Goal: Register for event/course

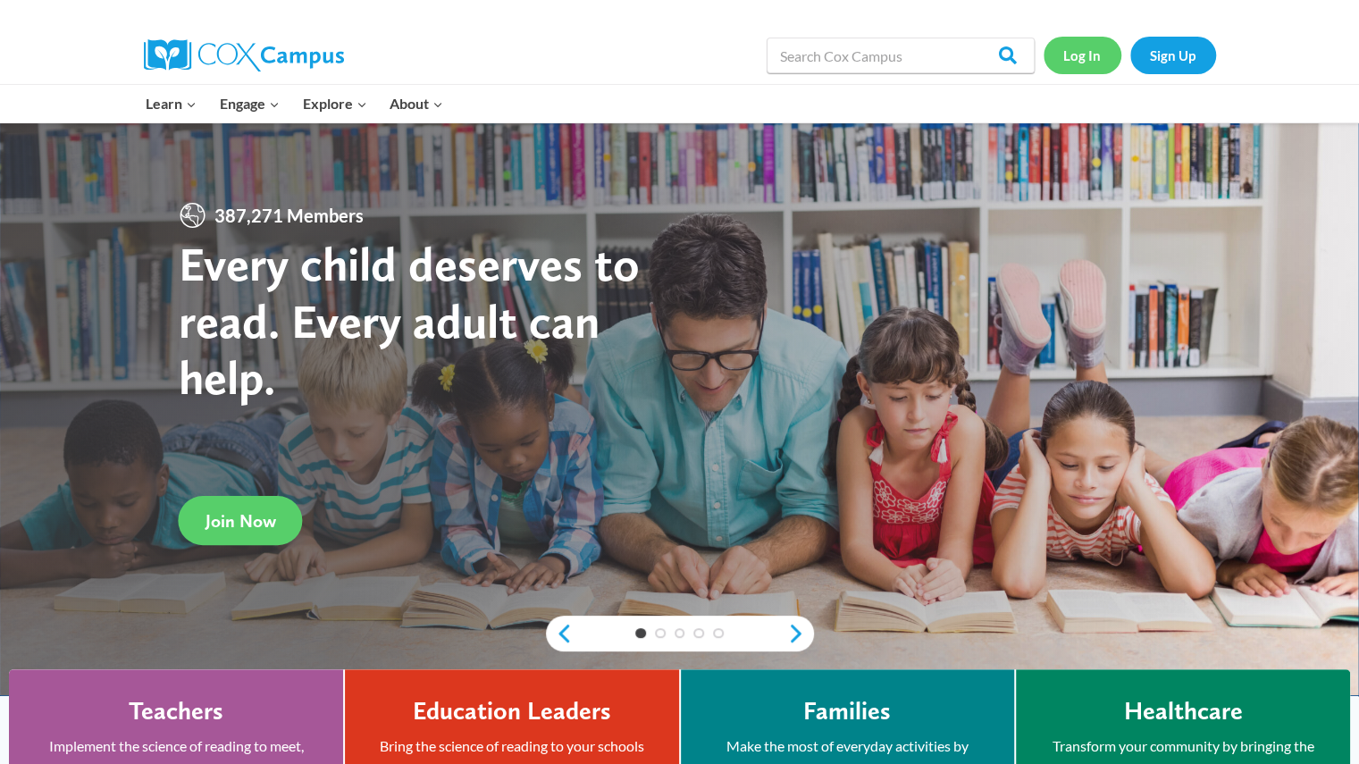
click at [1098, 51] on link "Log In" at bounding box center [1083, 55] width 78 height 37
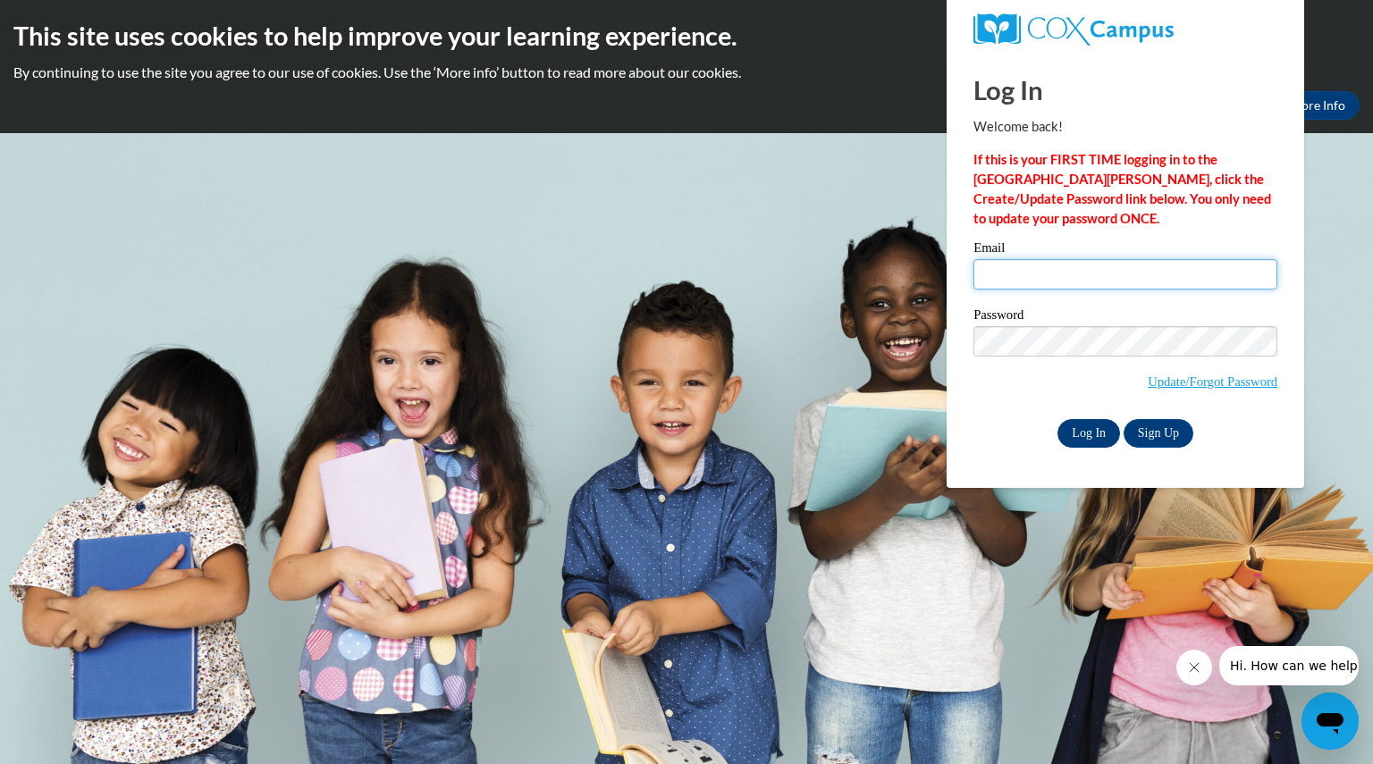
type input "[EMAIL_ADDRESS][DOMAIN_NAME]"
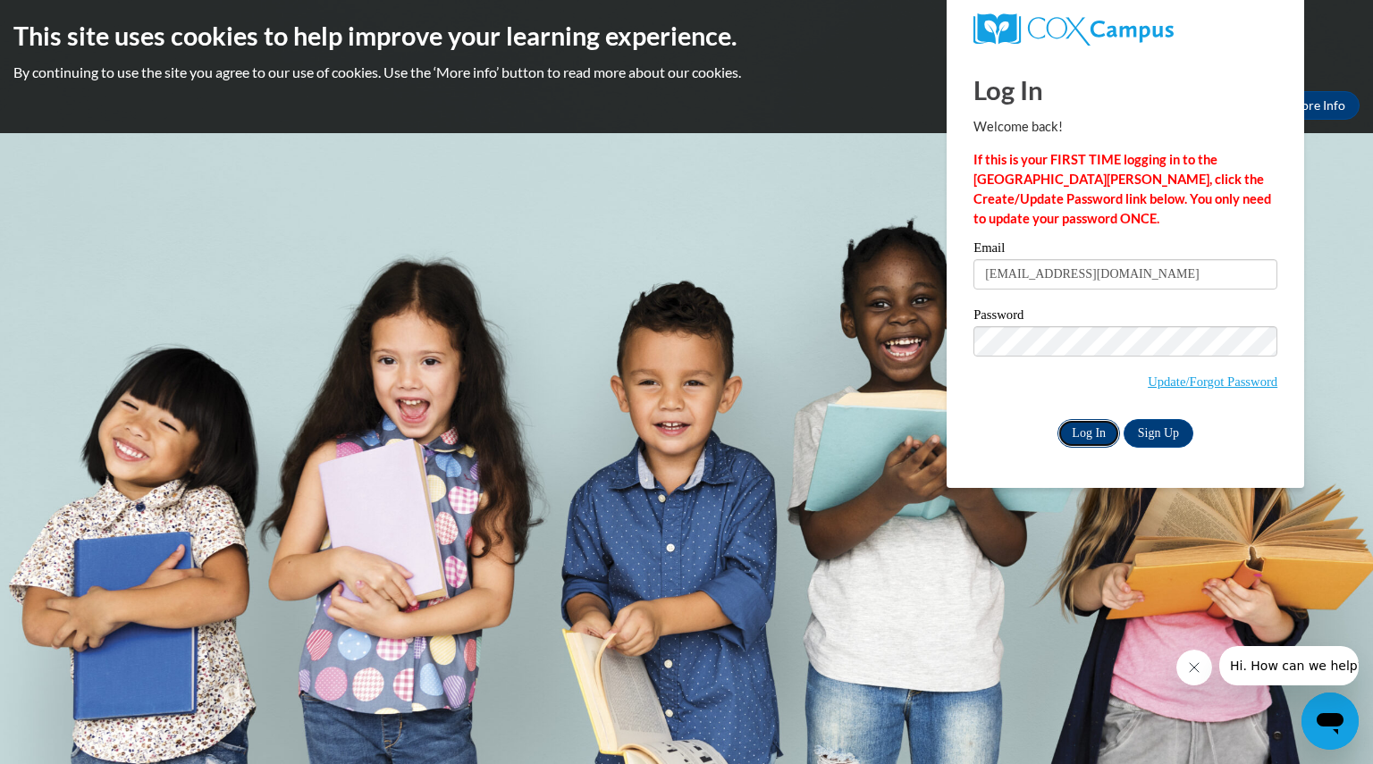
click at [1083, 433] on input "Log In" at bounding box center [1088, 433] width 63 height 29
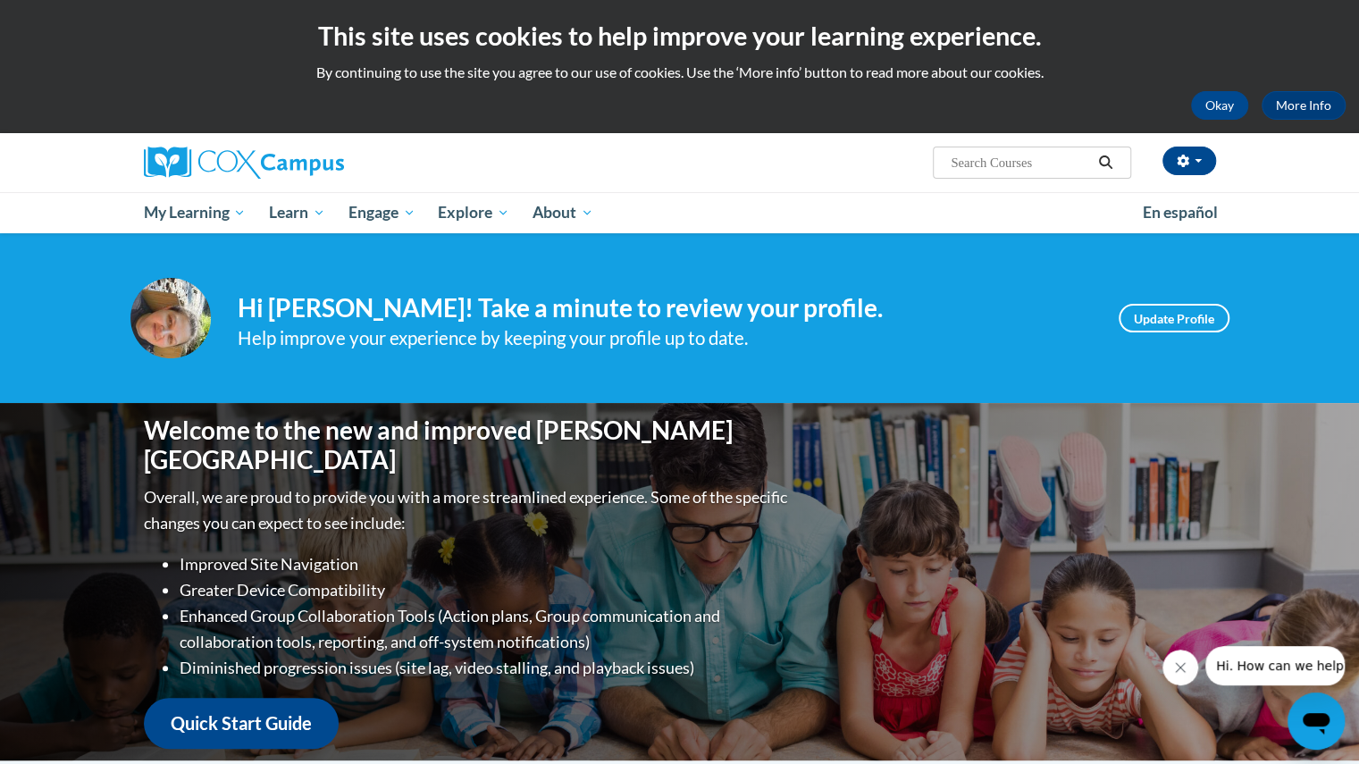
click at [1182, 668] on icon "Close message from company" at bounding box center [1180, 667] width 14 height 14
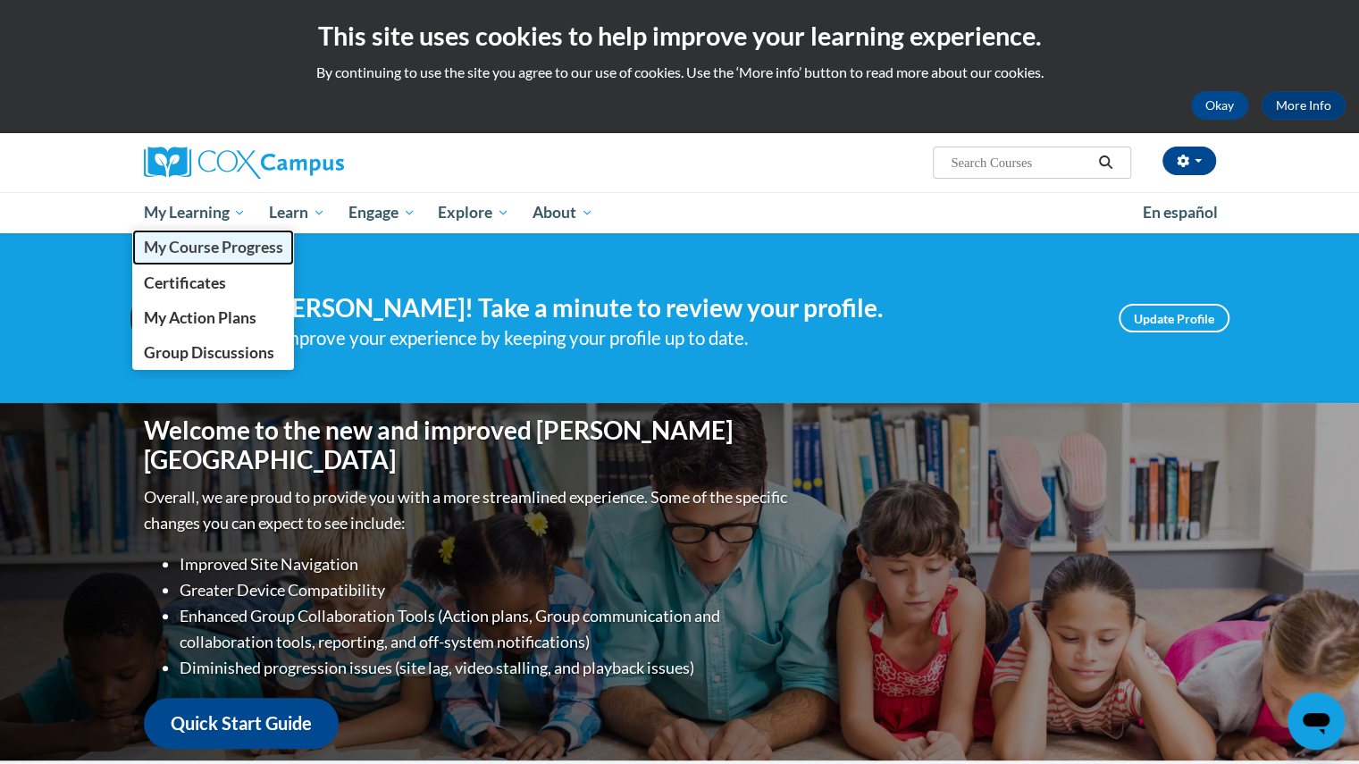
click at [248, 254] on span "My Course Progress" at bounding box center [212, 247] width 139 height 19
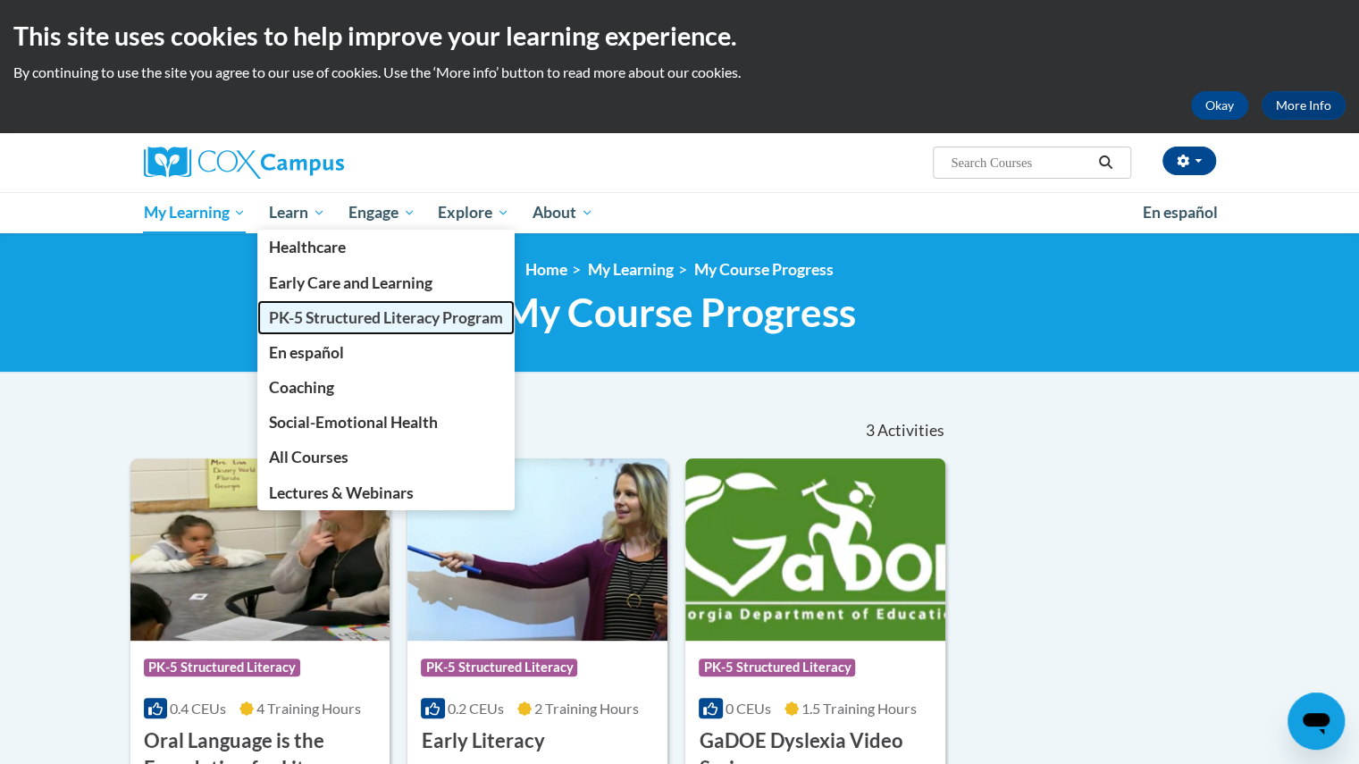
click at [307, 310] on span "PK-5 Structured Literacy Program" at bounding box center [386, 317] width 234 height 19
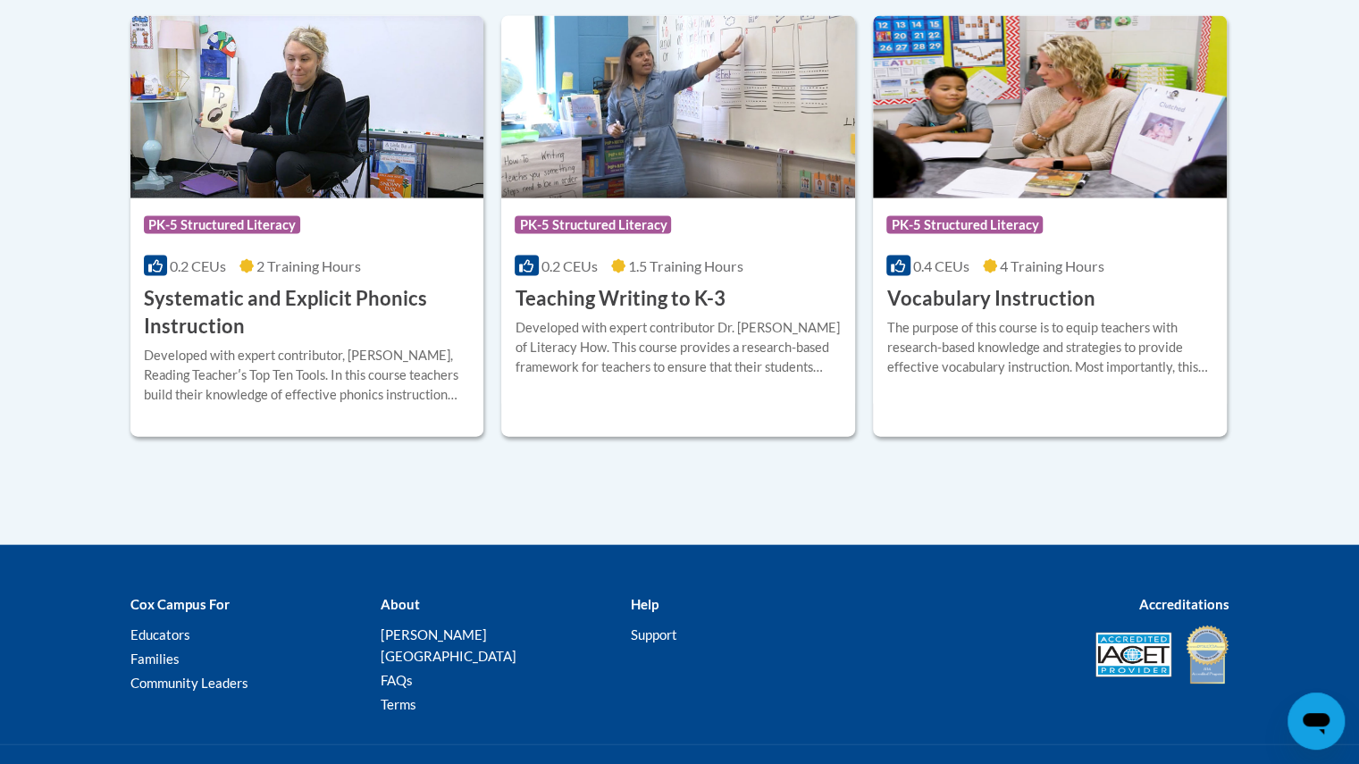
scroll to position [2160, 0]
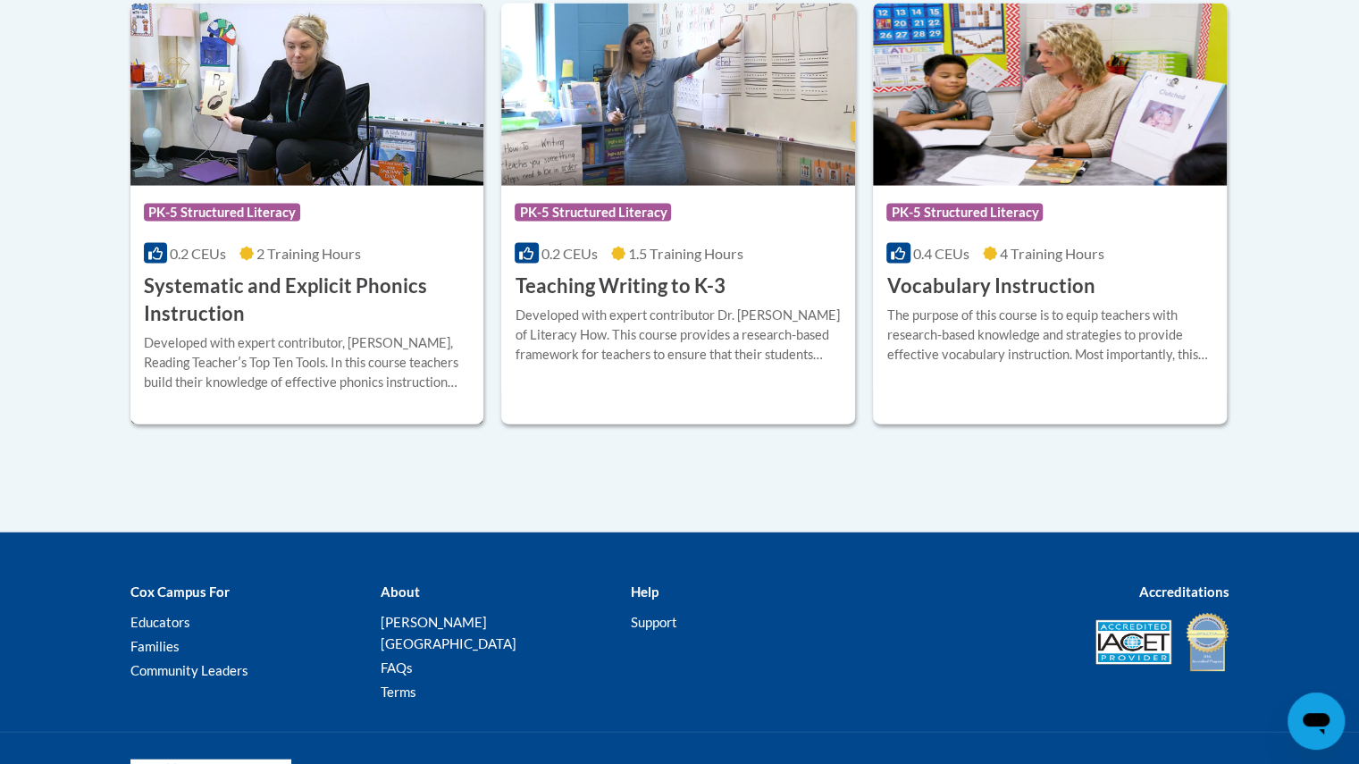
click at [237, 261] on div "0.2 CEUs 2 Training Hours" at bounding box center [307, 254] width 327 height 20
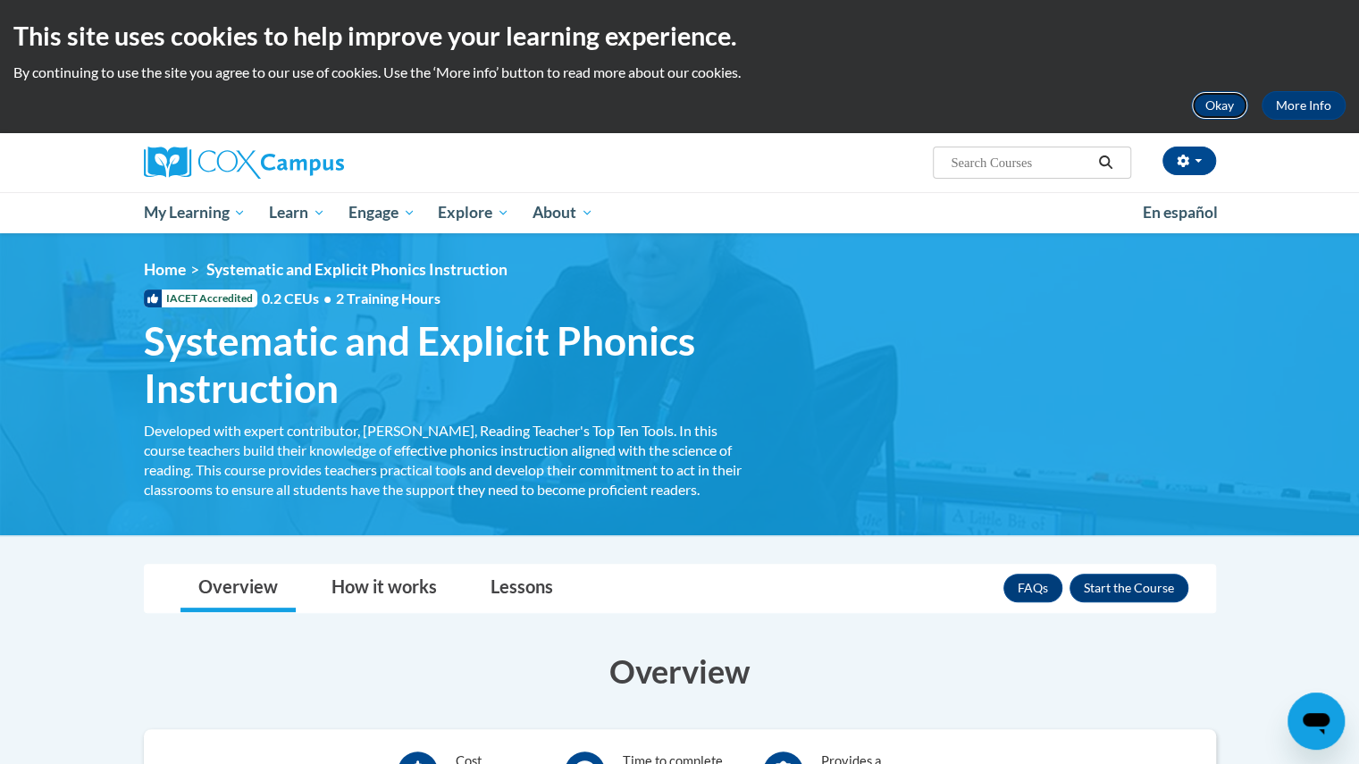
click at [1222, 99] on button "Okay" at bounding box center [1219, 105] width 57 height 29
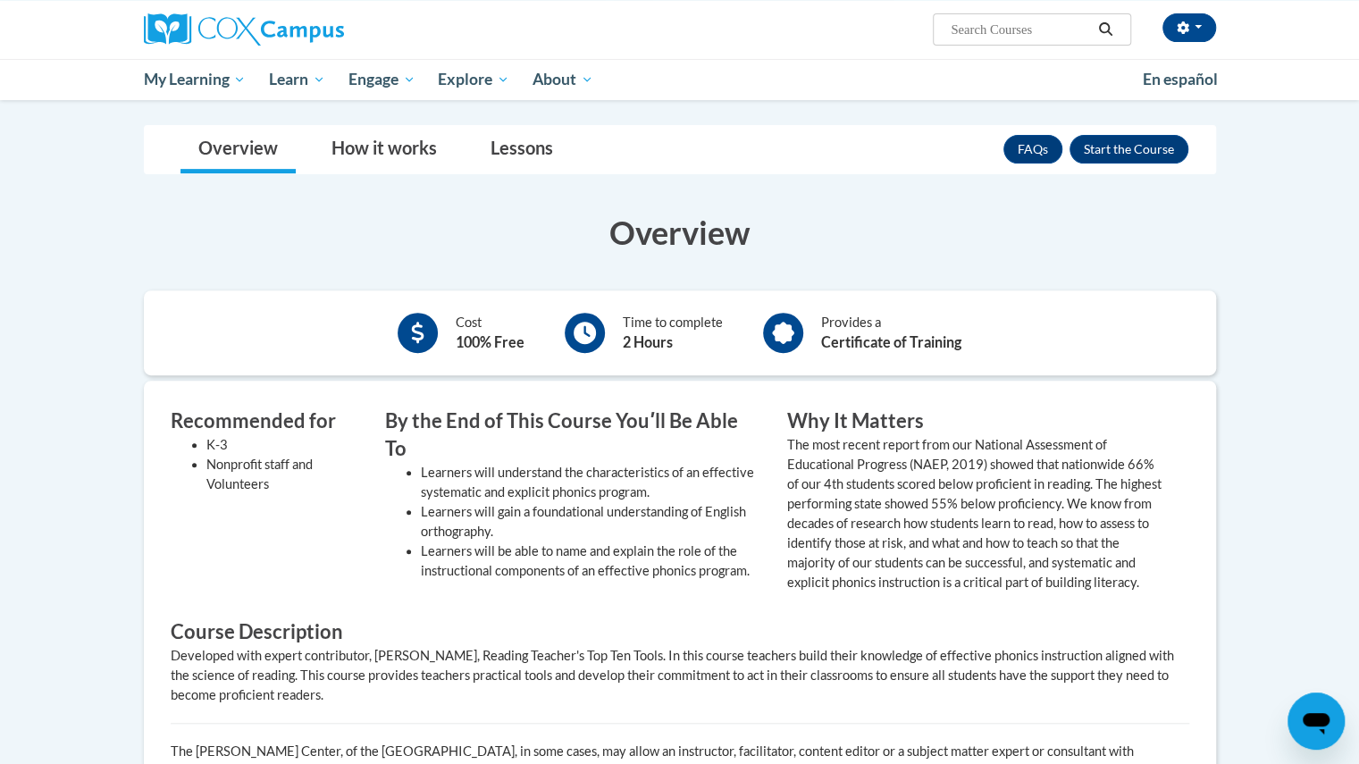
scroll to position [310, 0]
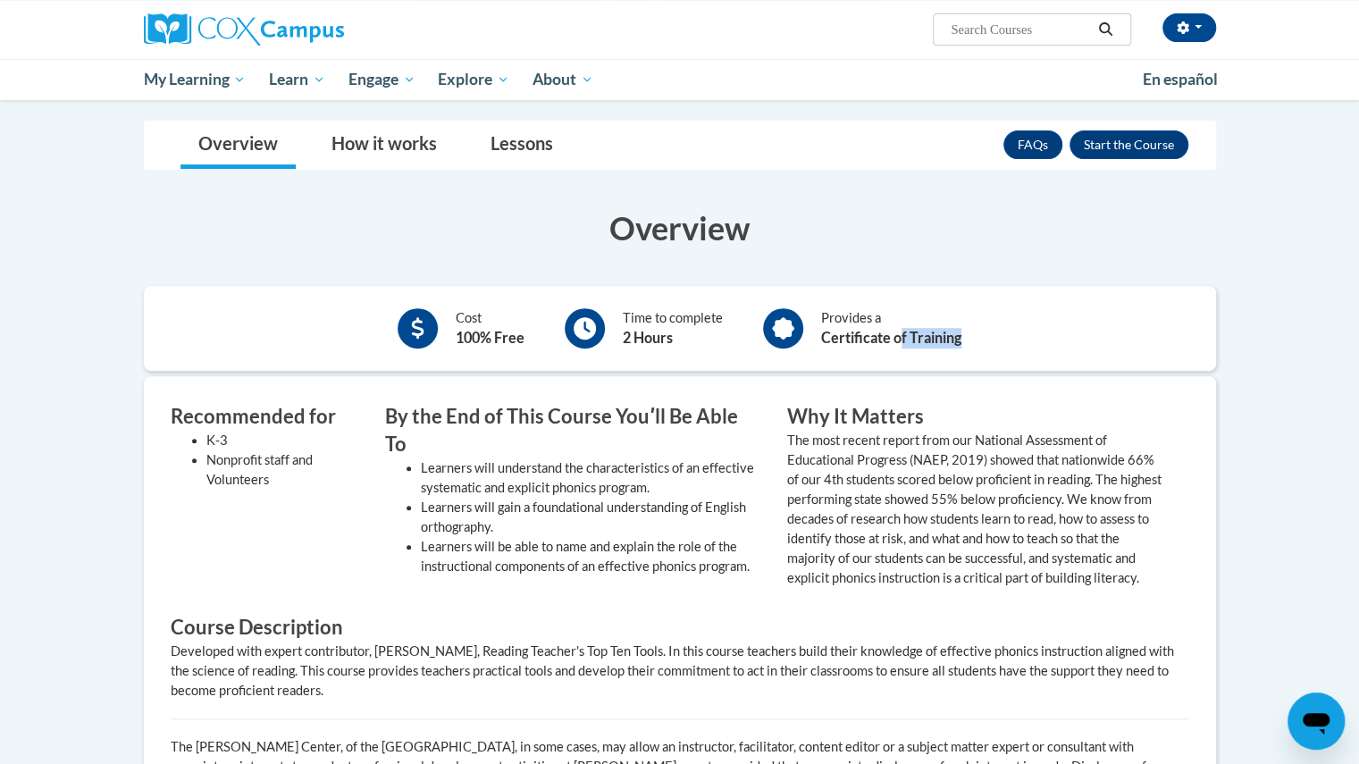
drag, startPoint x: 900, startPoint y: 332, endPoint x: 1061, endPoint y: 344, distance: 161.3
click at [1061, 344] on div "Cost 100% Free Time to complete 2 Hours Provides a Certificate of Training" at bounding box center [680, 328] width 1072 height 58
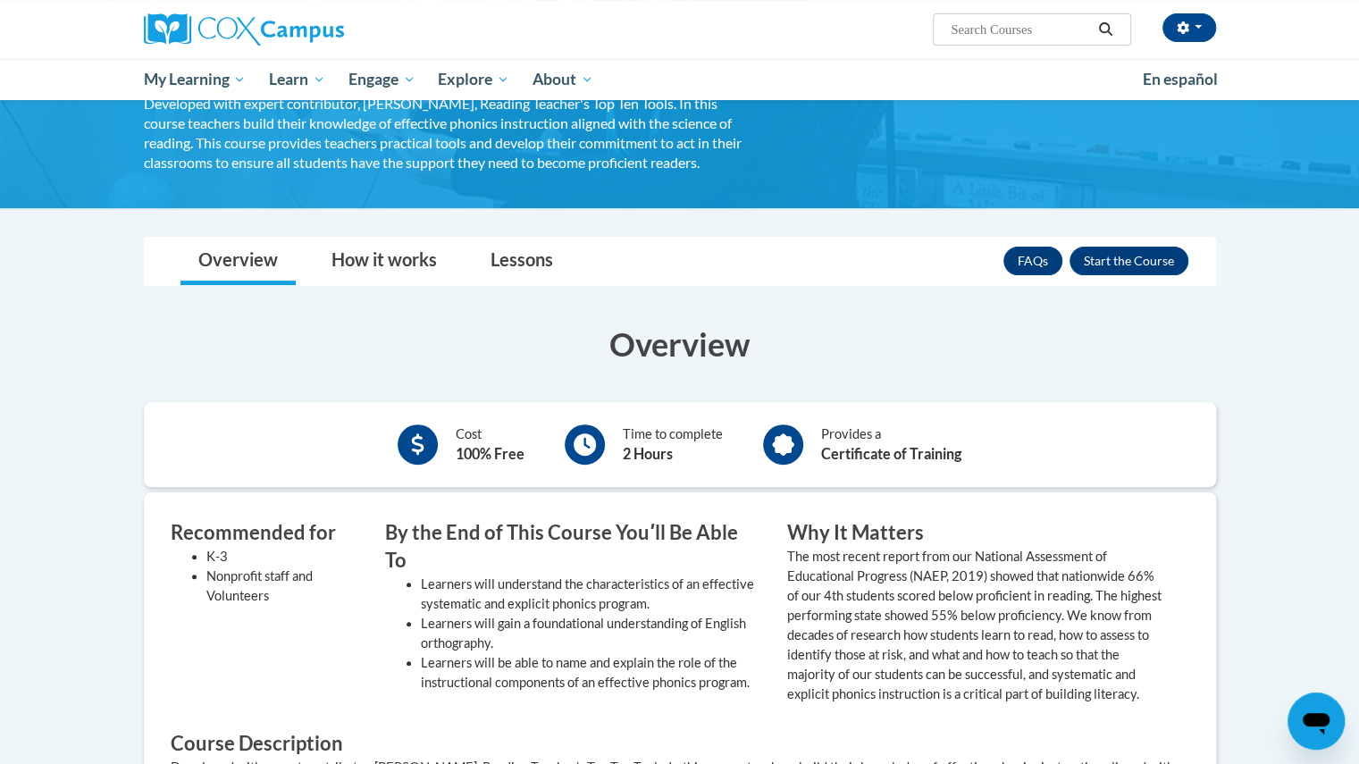
scroll to position [195, 0]
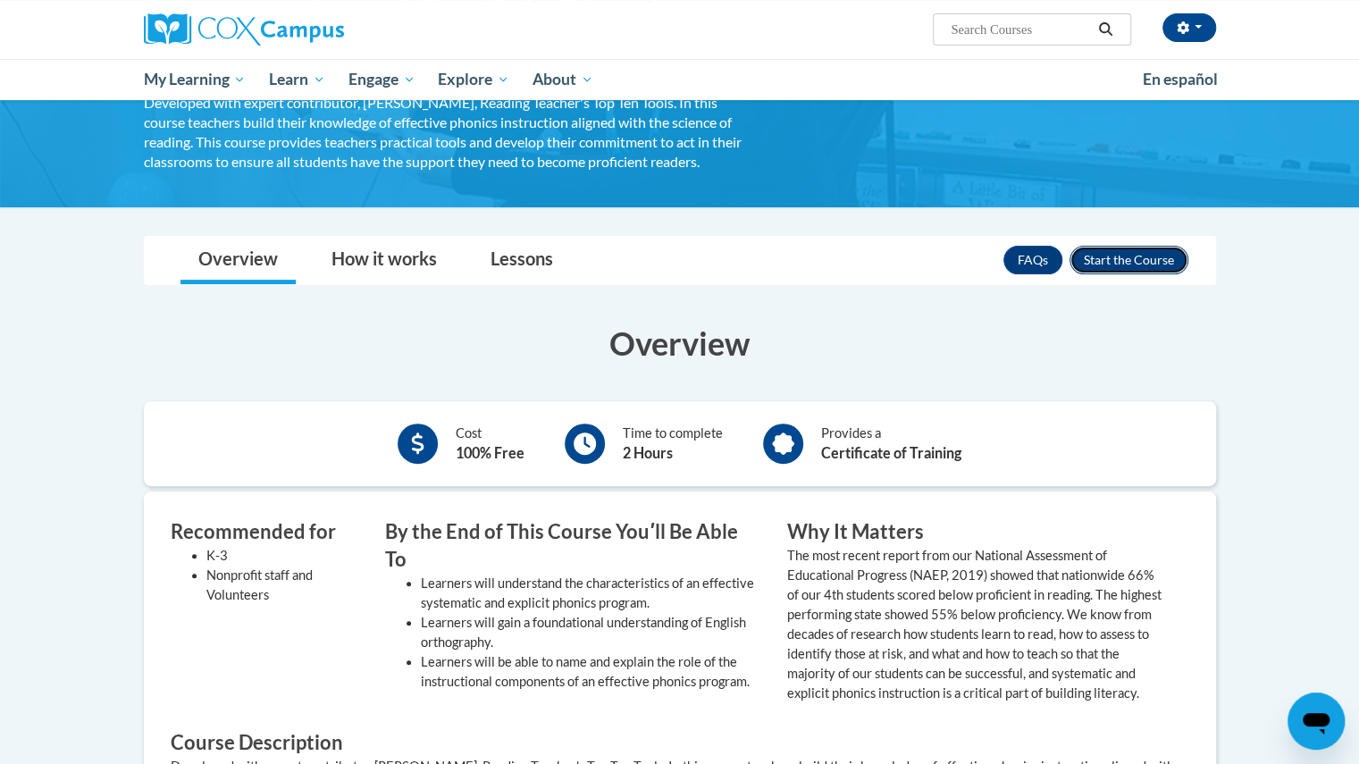
click at [1131, 259] on button "Enroll" at bounding box center [1129, 260] width 119 height 29
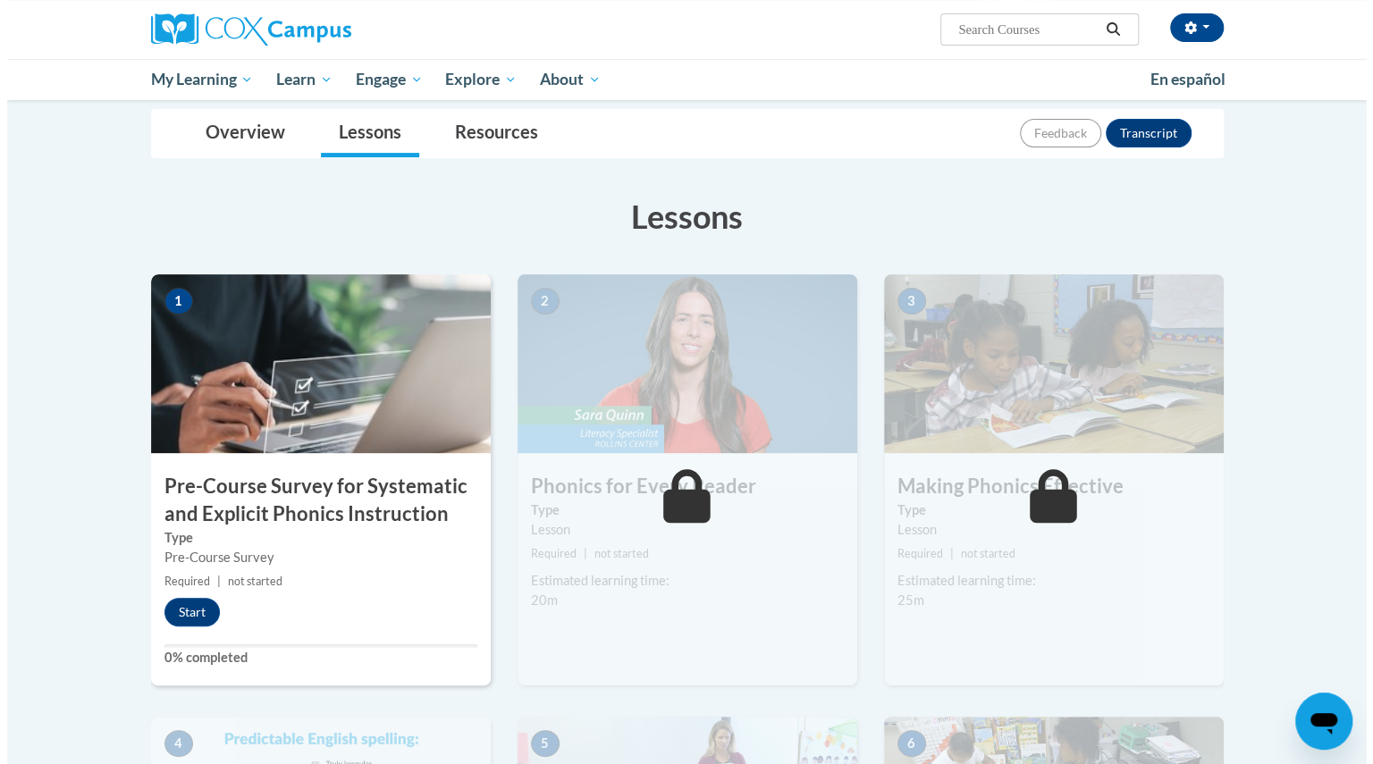
scroll to position [190, 0]
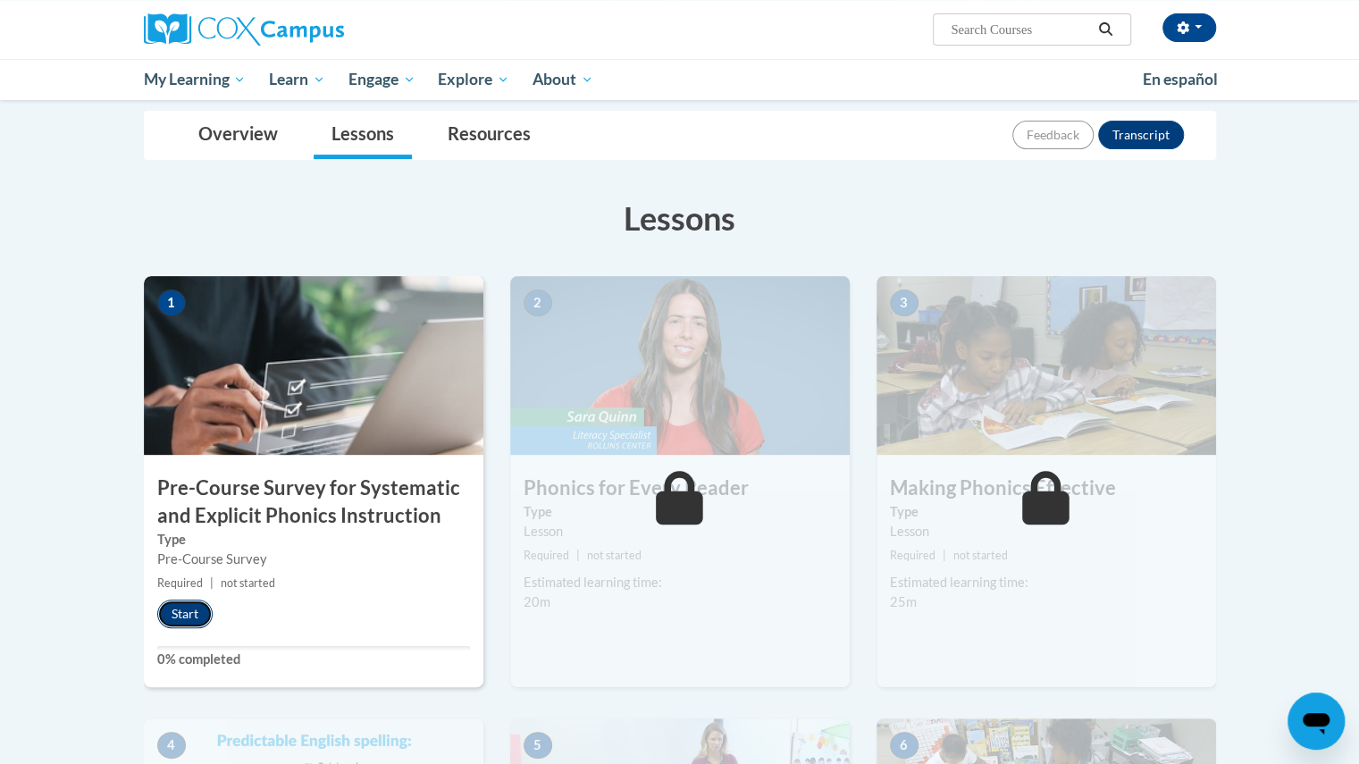
click at [189, 621] on button "Start" at bounding box center [184, 614] width 55 height 29
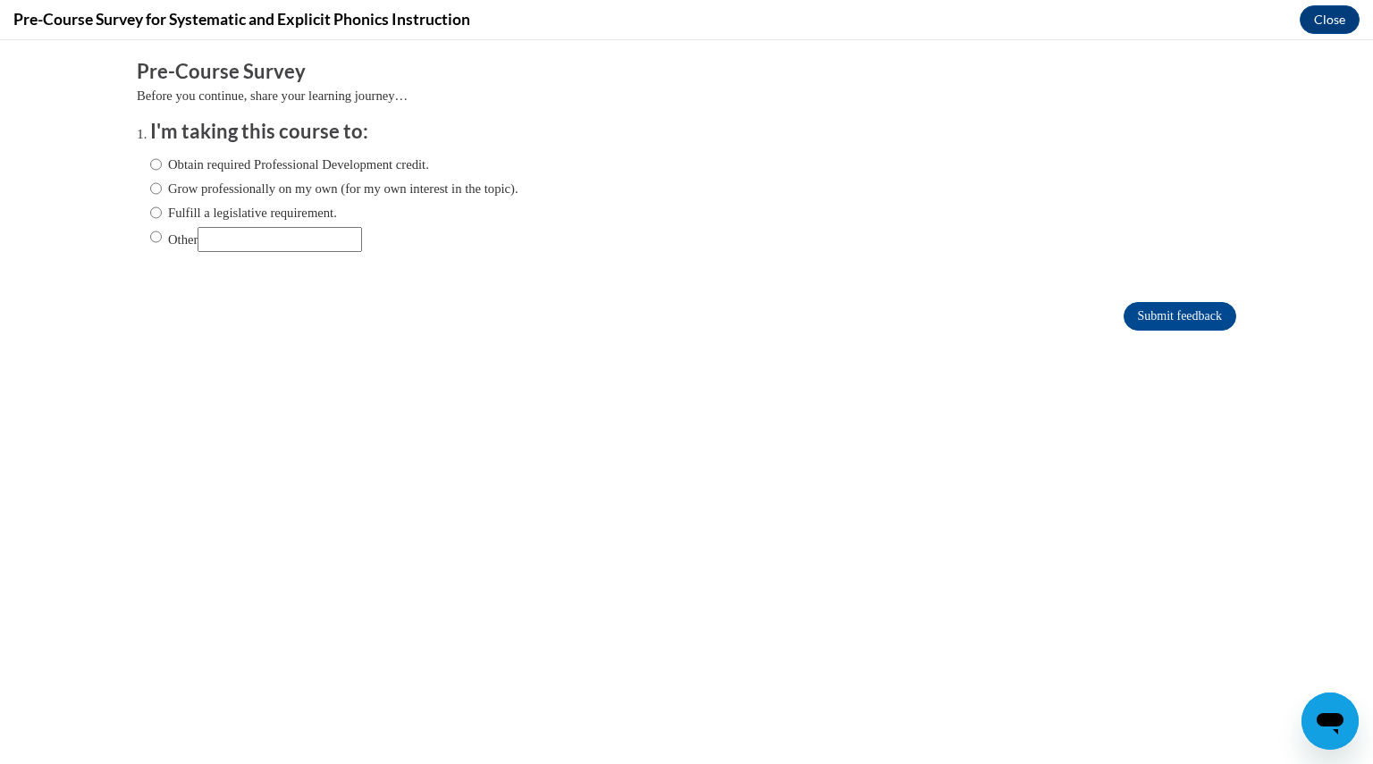
scroll to position [0, 0]
click at [150, 215] on input "Fulfill a legislative requirement." at bounding box center [156, 213] width 12 height 20
radio input "true"
click at [150, 167] on input "Obtain required Professional Development credit." at bounding box center [156, 165] width 12 height 20
radio input "true"
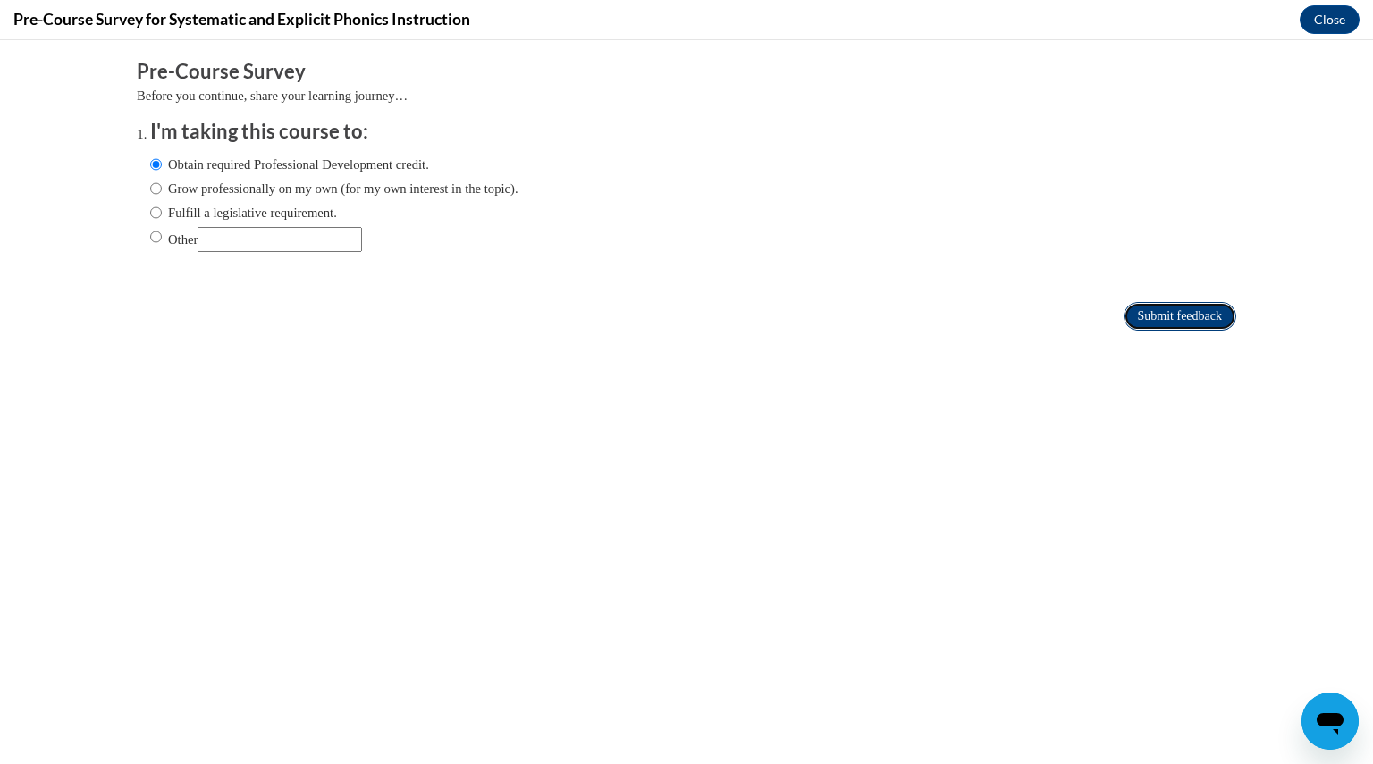
click at [1158, 316] on input "Submit feedback" at bounding box center [1179, 316] width 113 height 29
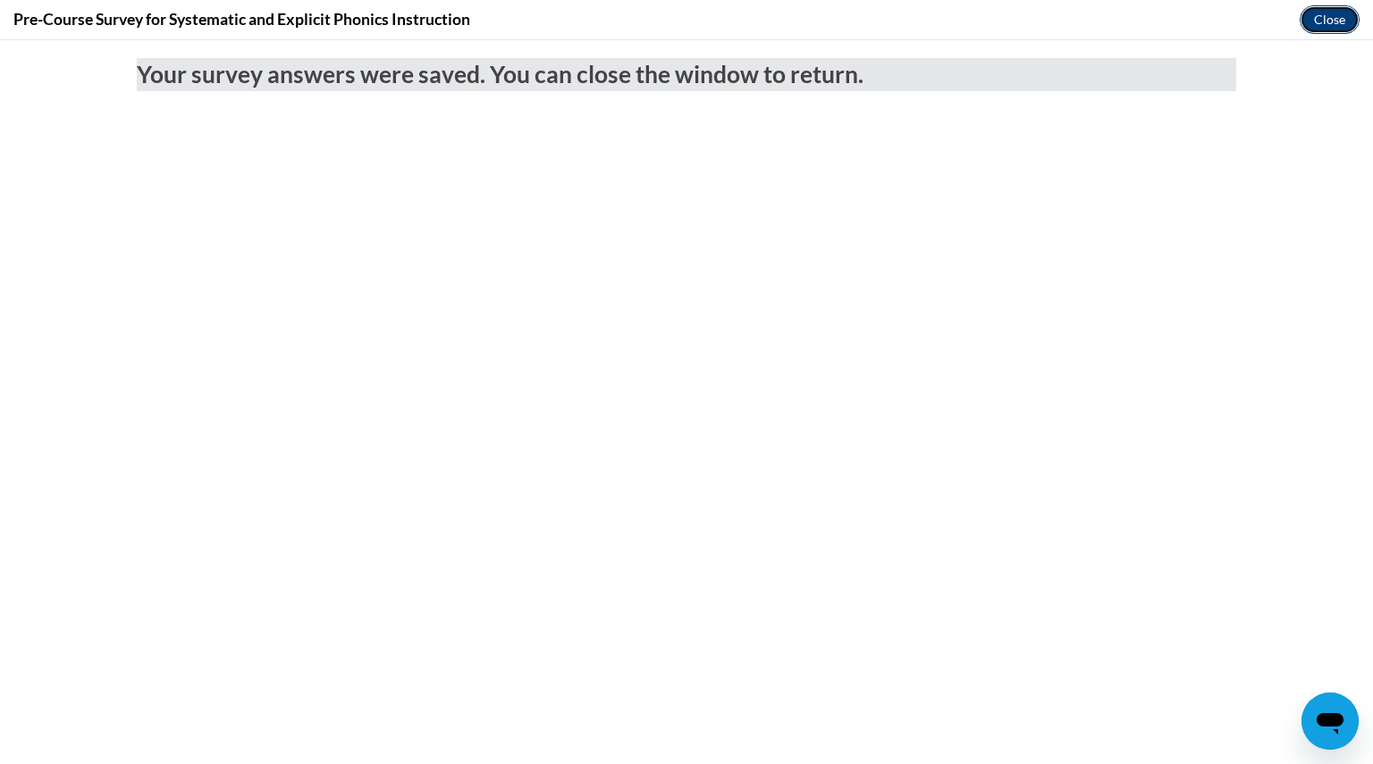
click at [1331, 8] on button "Close" at bounding box center [1329, 19] width 60 height 29
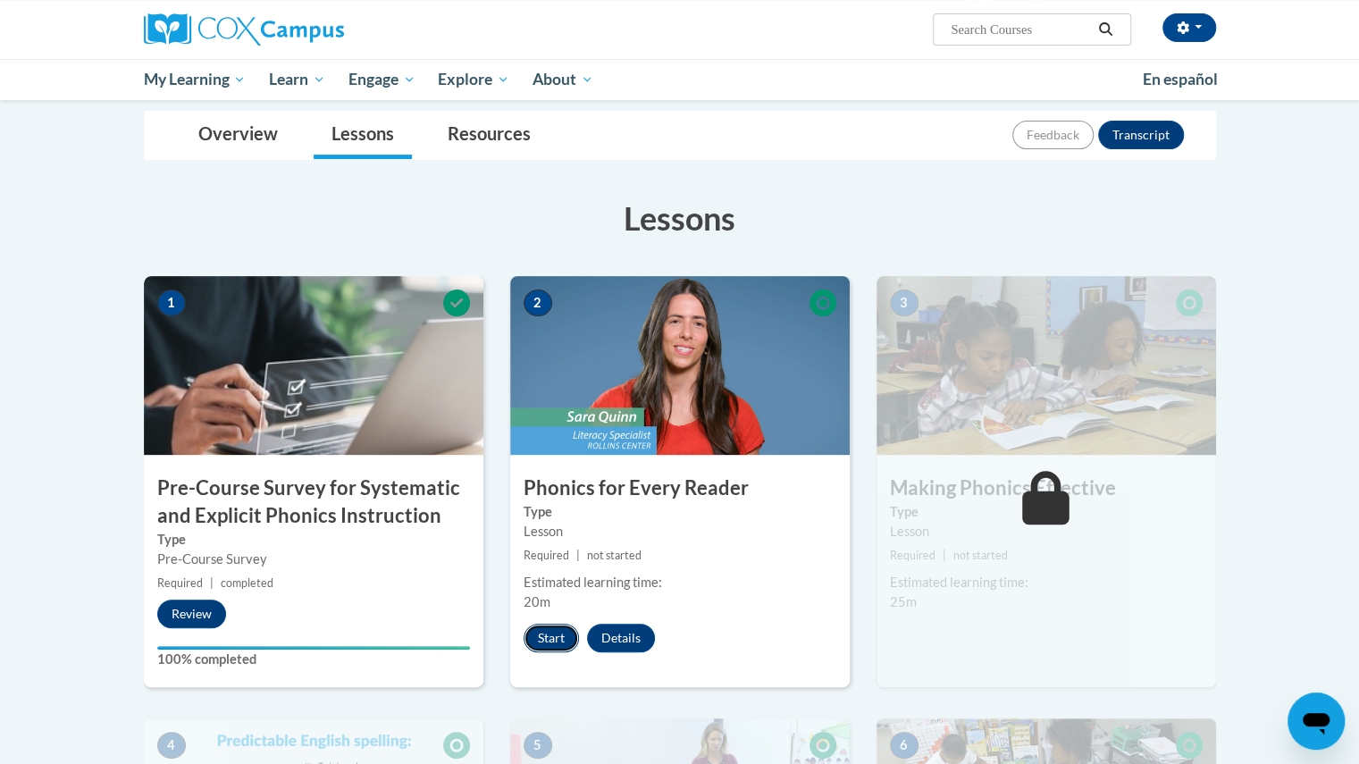
click at [552, 638] on button "Start" at bounding box center [551, 638] width 55 height 29
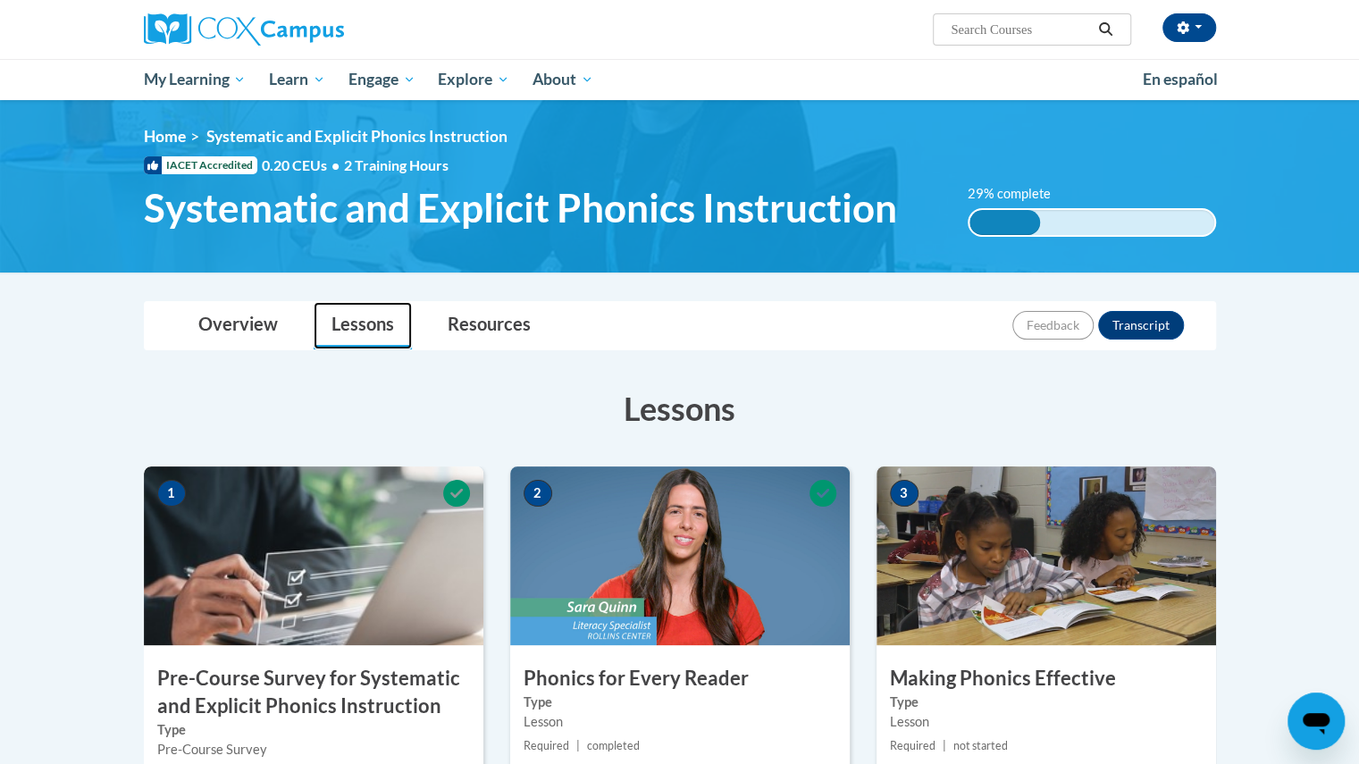
click at [345, 328] on link "Lessons" at bounding box center [363, 325] width 98 height 47
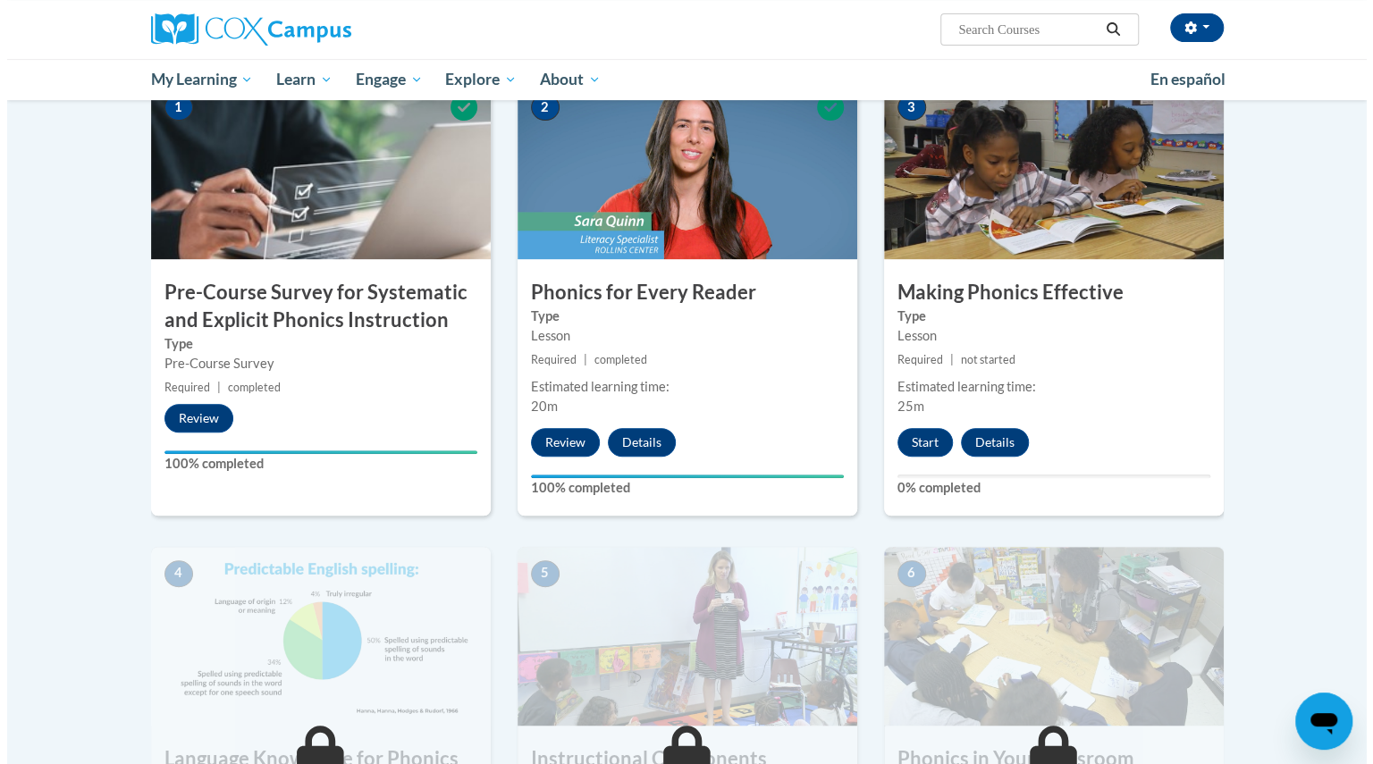
scroll to position [388, 0]
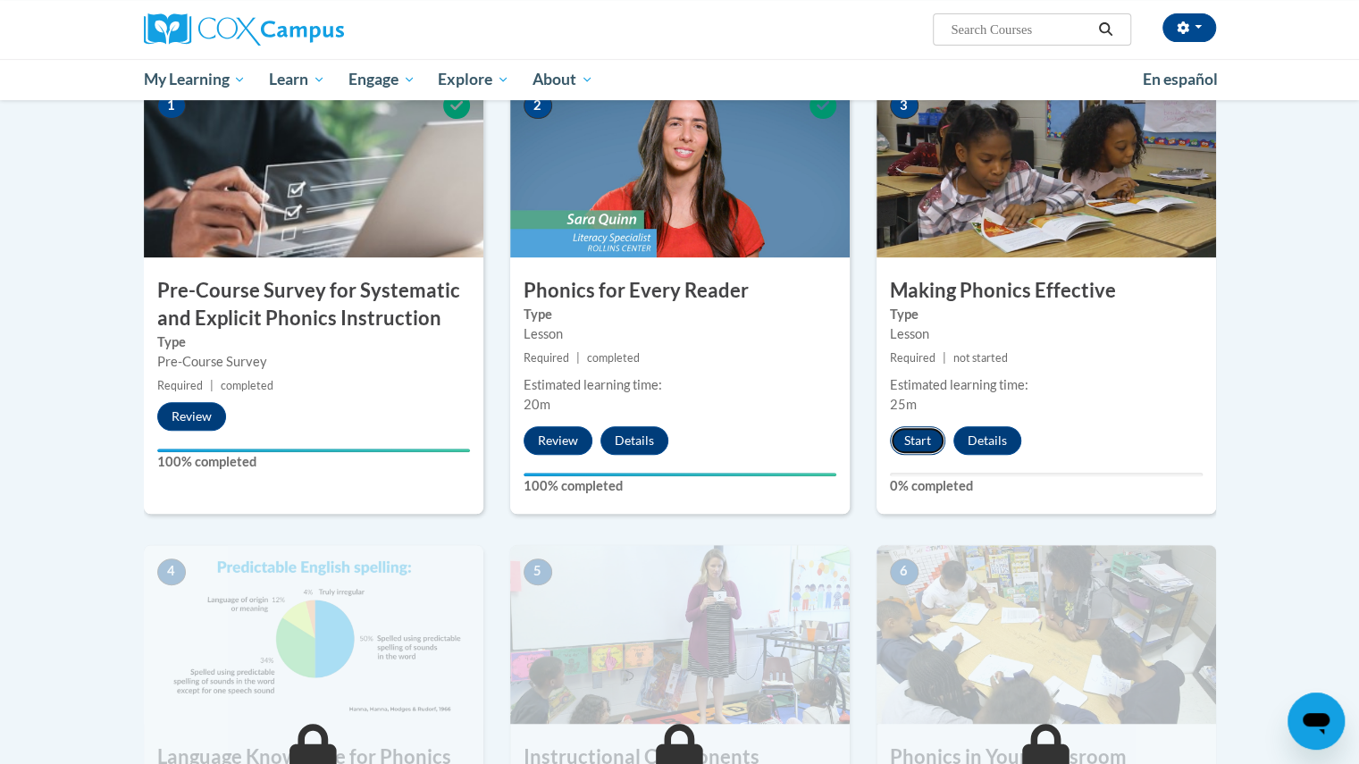
click at [910, 438] on button "Start" at bounding box center [917, 440] width 55 height 29
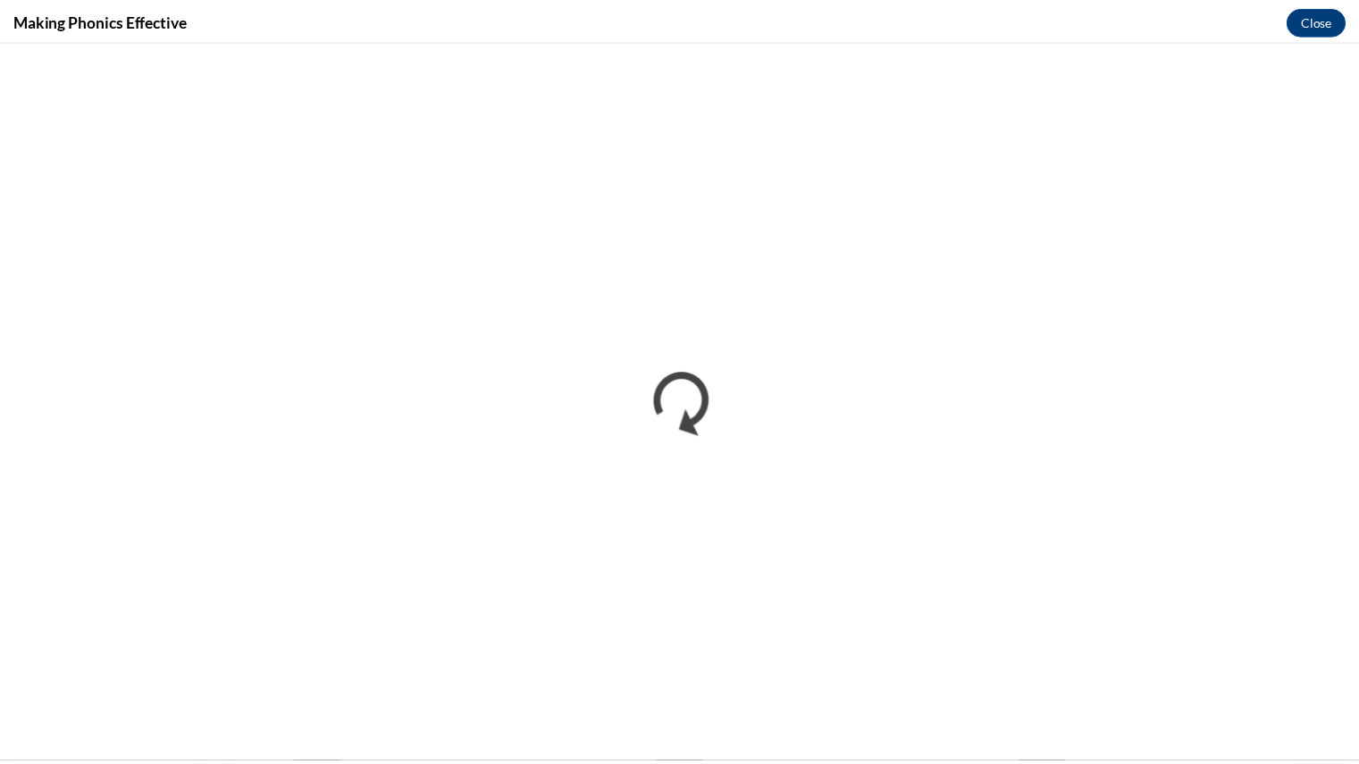
scroll to position [0, 0]
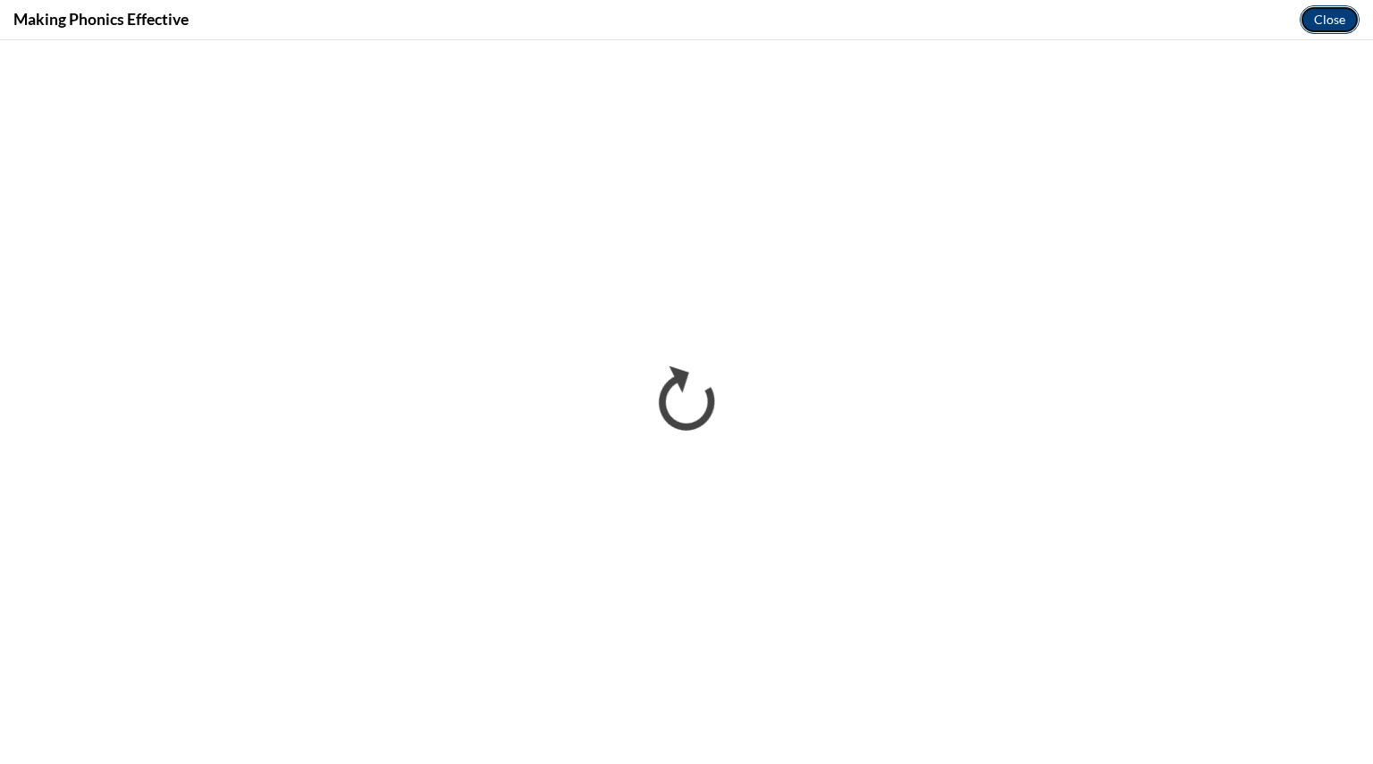
click at [1325, 13] on button "Close" at bounding box center [1329, 19] width 60 height 29
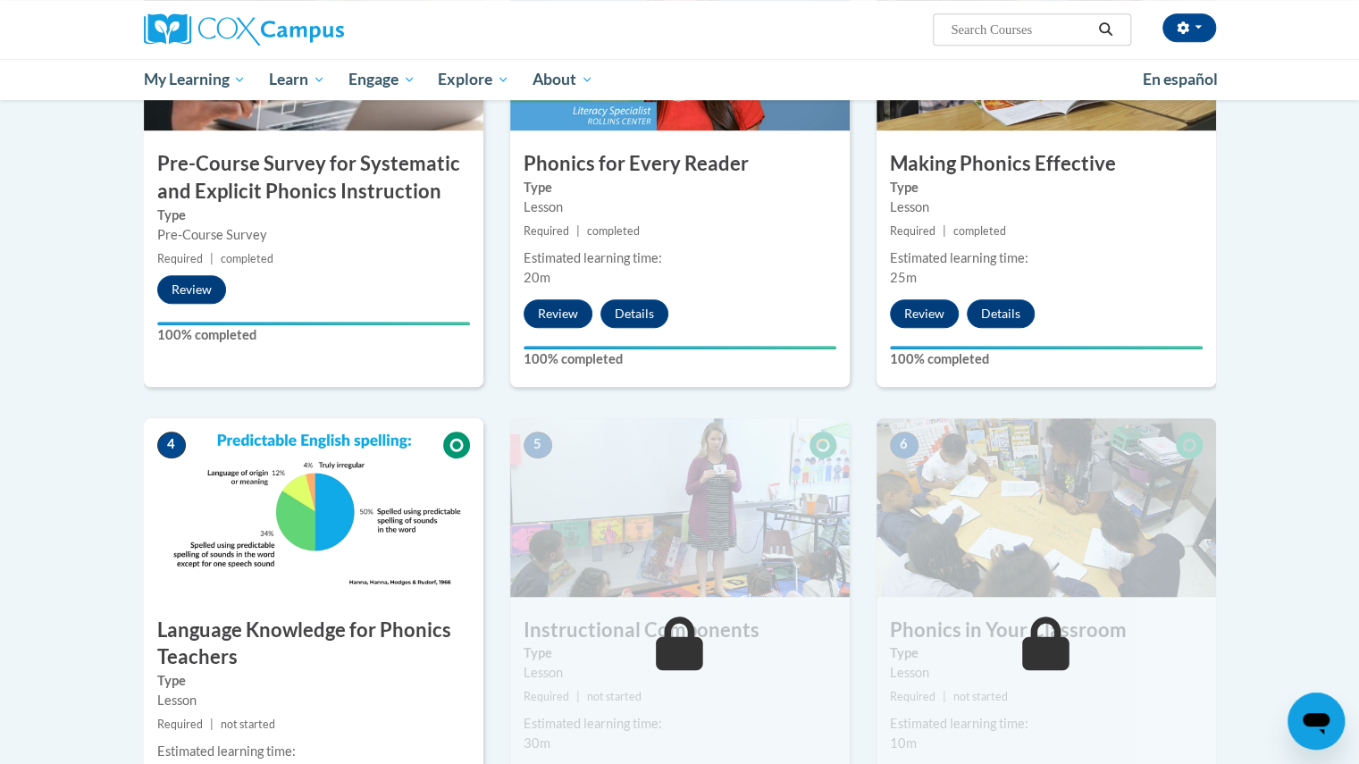
scroll to position [511, 0]
